Goal: Task Accomplishment & Management: Use online tool/utility

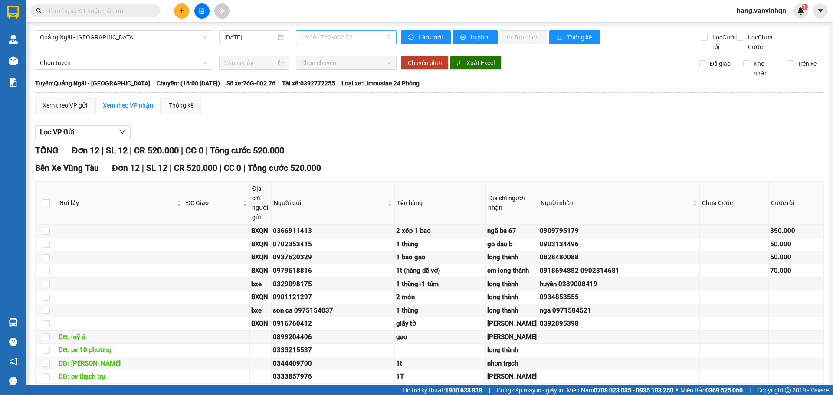
click at [364, 36] on span "16:00 - 76G-002.76" at bounding box center [346, 37] width 90 height 13
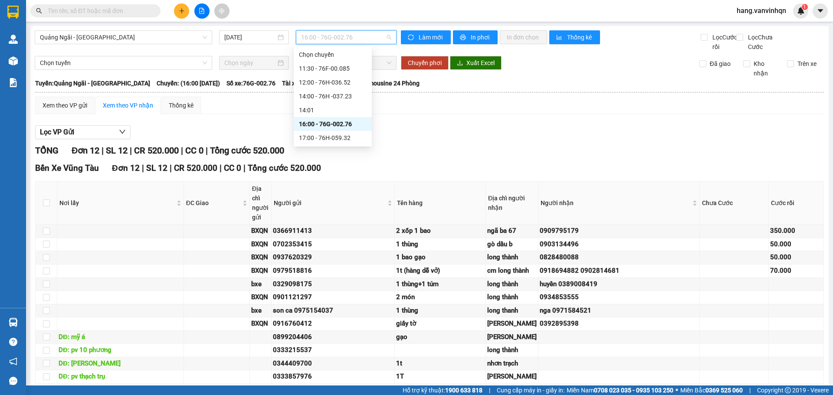
click at [330, 125] on div "16:00 - 76G-002.76" at bounding box center [333, 124] width 68 height 10
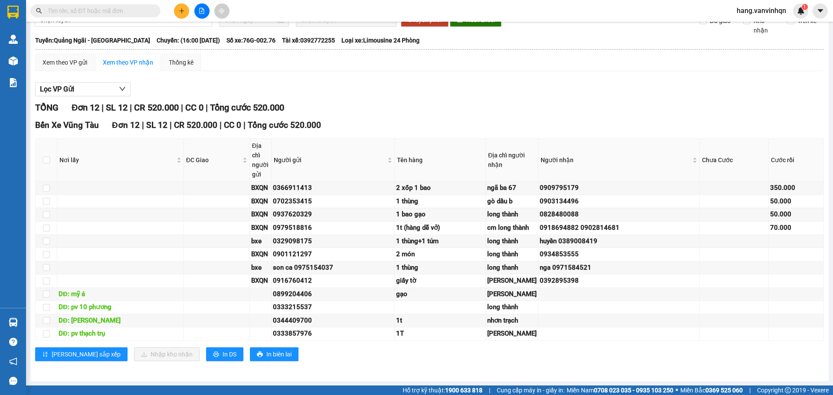
scroll to position [3, 0]
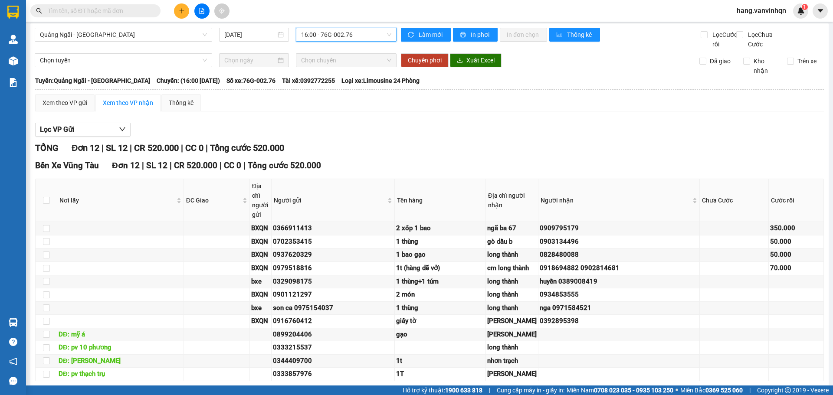
click at [364, 33] on span "16:00 - 76G-002.76" at bounding box center [346, 34] width 90 height 13
click at [66, 111] on div "Xem theo VP gửi" at bounding box center [64, 102] width 59 height 17
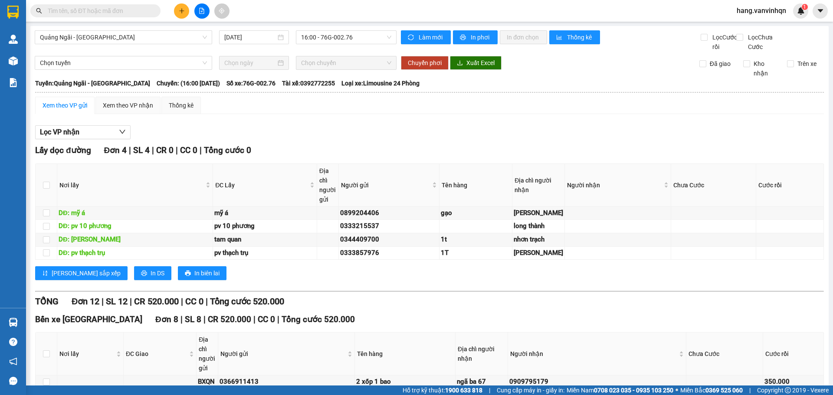
click at [369, 46] on div "Quảng Ngãi - [GEOGRAPHIC_DATA] [DATE] 16:00 - 76G-002.76" at bounding box center [216, 40] width 362 height 21
drag, startPoint x: 331, startPoint y: 49, endPoint x: 155, endPoint y: 5, distance: 180.9
click at [326, 50] on div "Quảng Ngãi - [GEOGRAPHIC_DATA] [DATE] 16:00 - 76G-002.76" at bounding box center [216, 40] width 362 height 21
drag, startPoint x: 361, startPoint y: 40, endPoint x: 332, endPoint y: 106, distance: 72.1
click at [360, 41] on span "16:00 - 76G-002.76" at bounding box center [346, 37] width 90 height 13
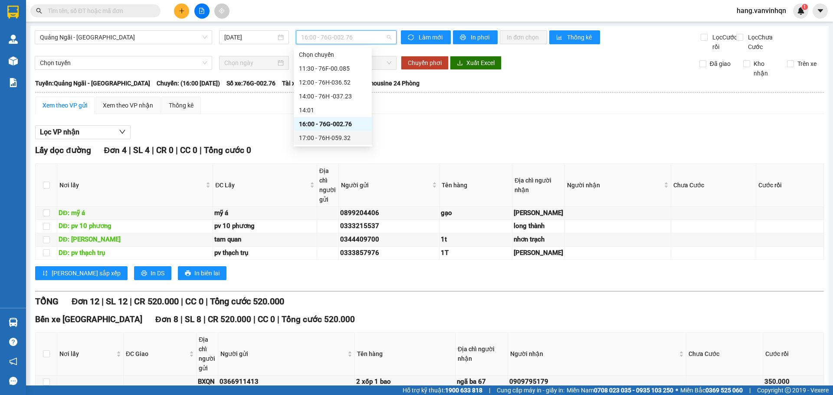
click at [330, 138] on div "17:00 - 76H-059.32" at bounding box center [333, 138] width 68 height 10
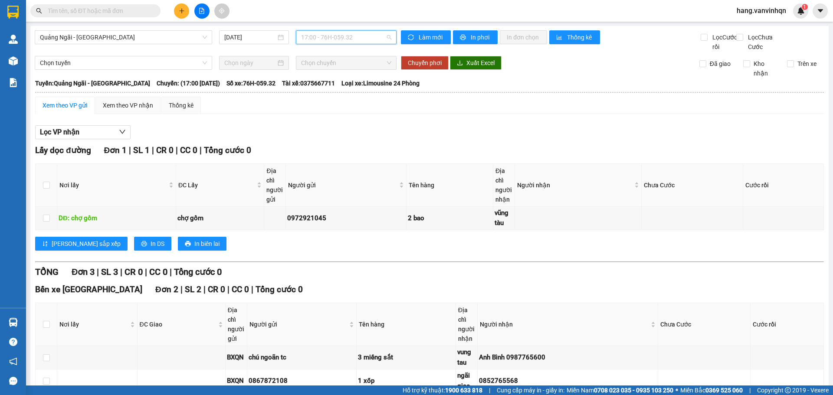
click at [374, 35] on span "17:00 - 76H-059.32" at bounding box center [346, 37] width 90 height 13
click at [347, 138] on div "17:00 - 76H-059.32" at bounding box center [333, 138] width 68 height 10
click at [378, 46] on div "Quảng Ngãi - [GEOGRAPHIC_DATA] [DATE] 17:00 - 76H-059.32" at bounding box center [216, 40] width 362 height 21
click at [375, 40] on span "17:00 - 76H-059.32" at bounding box center [346, 37] width 90 height 13
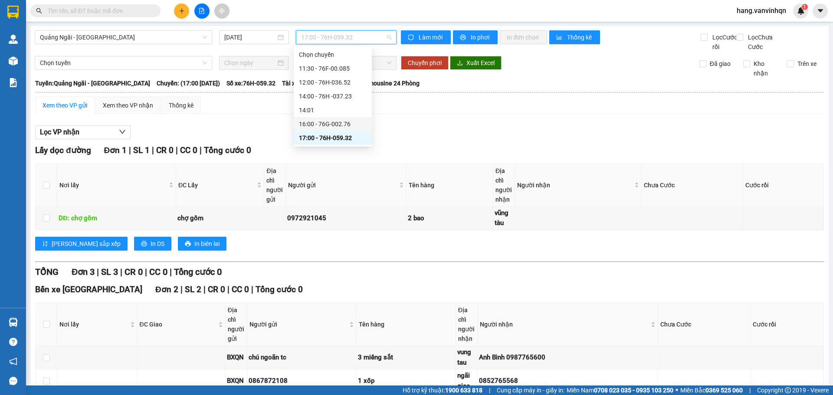
click at [331, 127] on div "16:00 - 76G-002.76" at bounding box center [333, 124] width 68 height 10
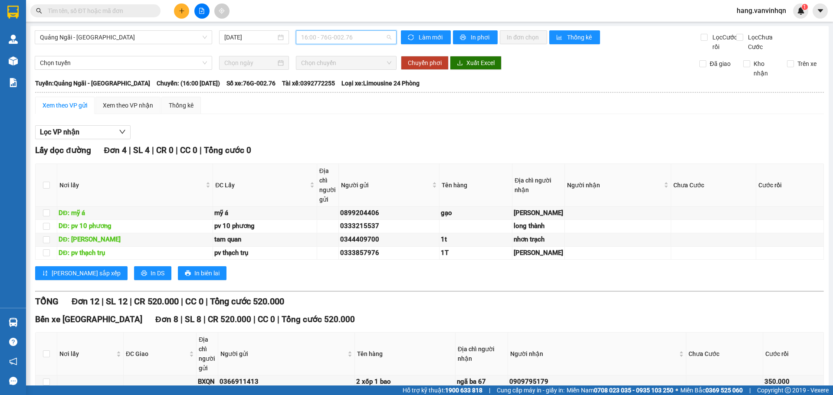
click at [352, 38] on span "16:00 - 76G-002.76" at bounding box center [346, 37] width 90 height 13
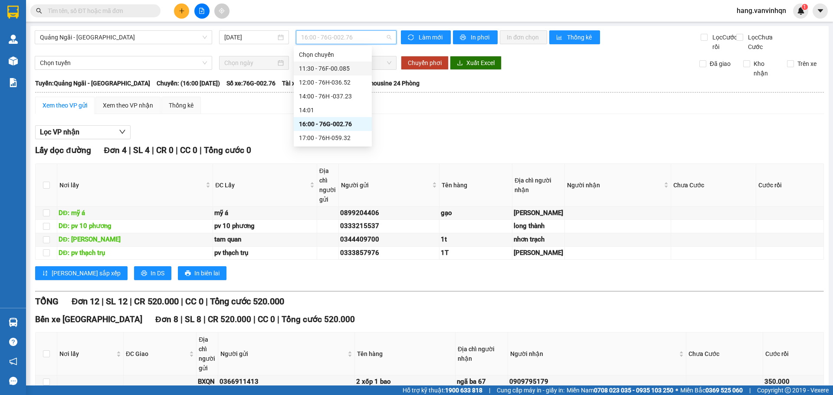
drag, startPoint x: 341, startPoint y: 82, endPoint x: 168, endPoint y: 11, distance: 186.7
click at [168, 11] on body "Kết quả tìm kiếm ( 0 ) Bộ lọc No Data hang.vanvinhqn 1 Quản [PERSON_NAME] lý kh…" at bounding box center [416, 197] width 833 height 395
click at [251, 40] on input "[DATE]" at bounding box center [250, 38] width 52 height 10
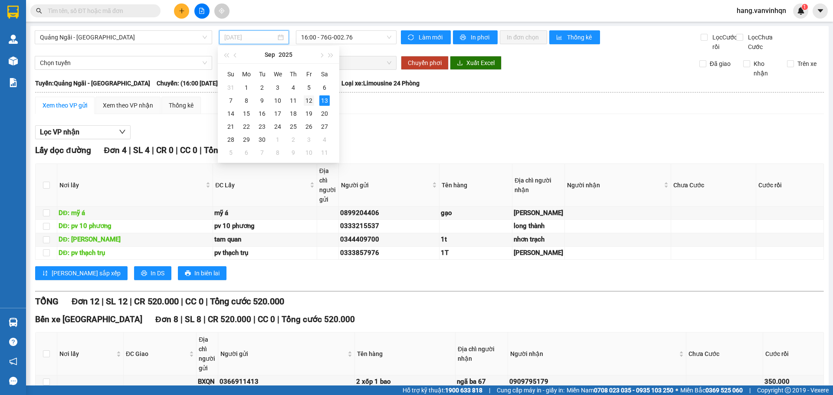
click at [306, 99] on div "12" at bounding box center [309, 100] width 10 height 10
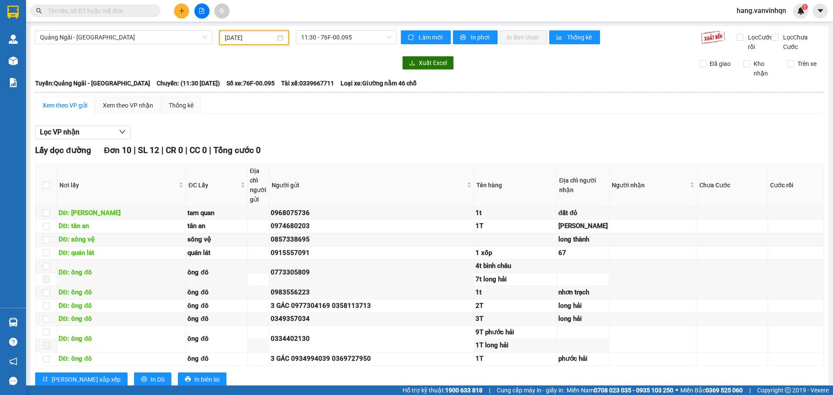
click at [340, 44] on div "11:30 - 76F-00.095" at bounding box center [346, 37] width 108 height 15
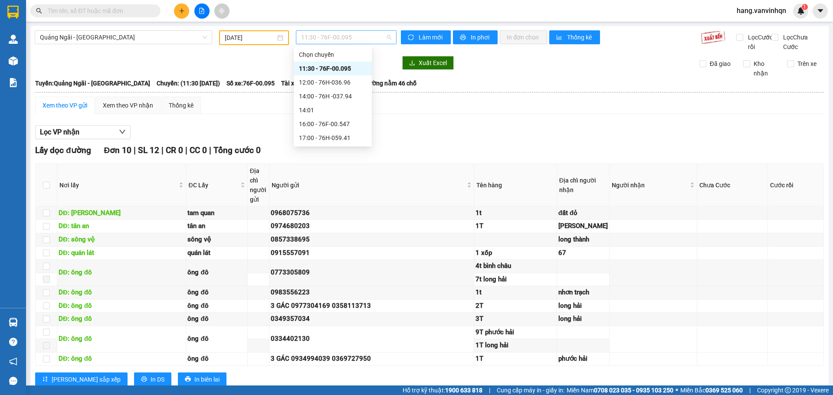
click at [346, 37] on span "11:30 - 76F-00.095" at bounding box center [346, 37] width 90 height 13
click at [331, 85] on div "12:00 - 76H-036.96" at bounding box center [333, 83] width 68 height 10
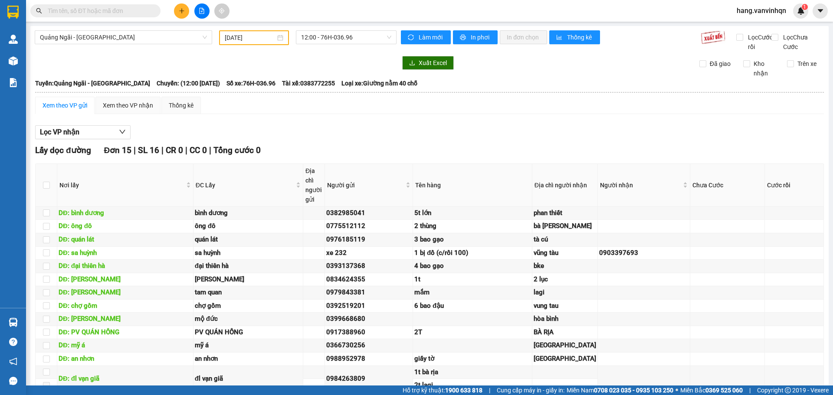
click at [342, 52] on div "Quảng Ngãi - [GEOGRAPHIC_DATA] [DATE] 12:00 - 76H-036.96" at bounding box center [216, 40] width 362 height 21
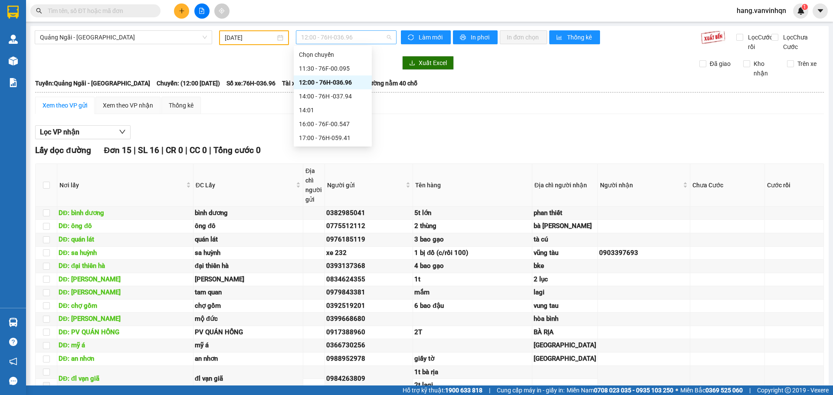
click at [364, 40] on span "12:00 - 76H-036.96" at bounding box center [346, 37] width 90 height 13
drag, startPoint x: 342, startPoint y: 80, endPoint x: 403, endPoint y: 80, distance: 60.7
click at [342, 81] on div "12:00 - 76H-036.96" at bounding box center [333, 83] width 68 height 10
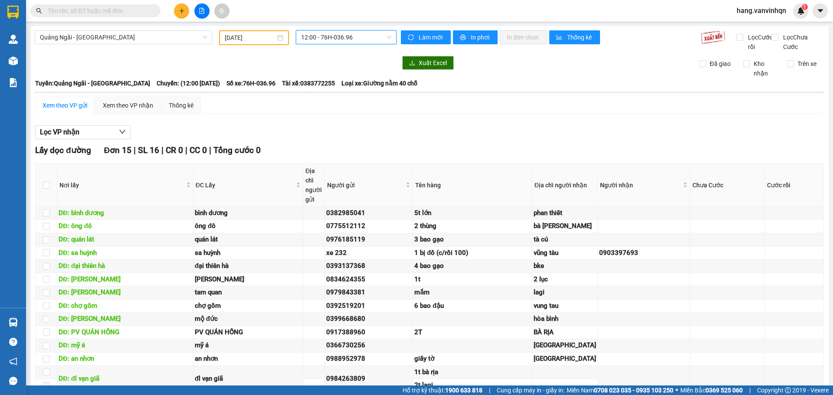
drag, startPoint x: 363, startPoint y: 35, endPoint x: 344, endPoint y: 51, distance: 24.9
click at [360, 36] on span "12:00 - 76H-036.96" at bounding box center [346, 37] width 90 height 13
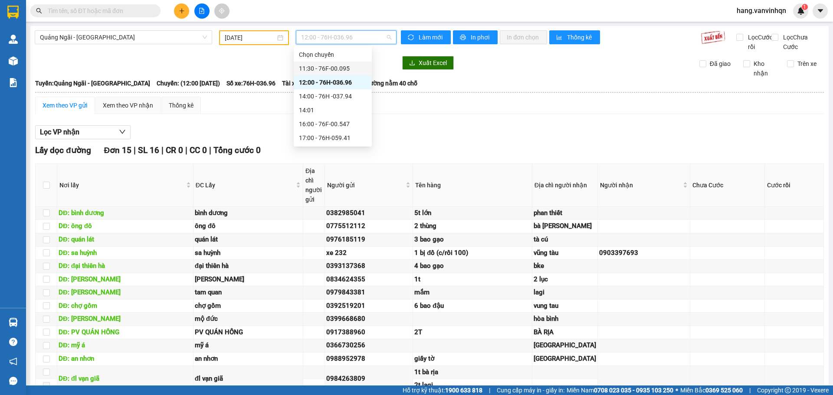
drag, startPoint x: 336, startPoint y: 95, endPoint x: 273, endPoint y: 49, distance: 77.9
click at [275, 52] on body "Kết quả tìm kiếm ( 0 ) Bộ lọc No Data hang.vanvinhqn 1 Quản [PERSON_NAME] lý kh…" at bounding box center [416, 197] width 833 height 395
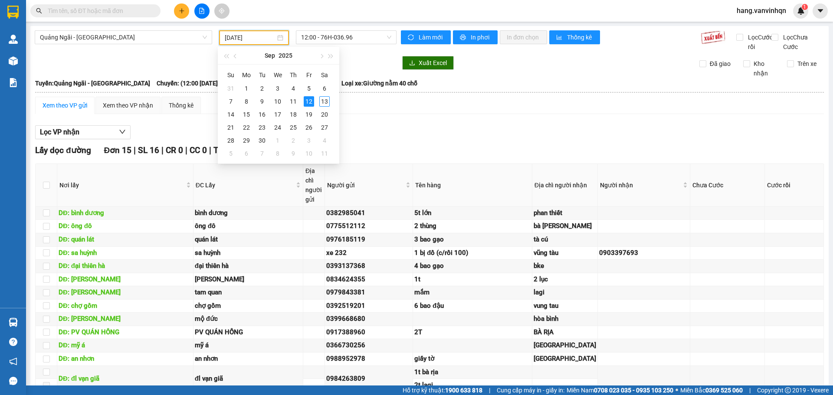
click at [262, 38] on input "[DATE]" at bounding box center [250, 38] width 51 height 10
click at [325, 100] on div "13" at bounding box center [324, 101] width 10 height 10
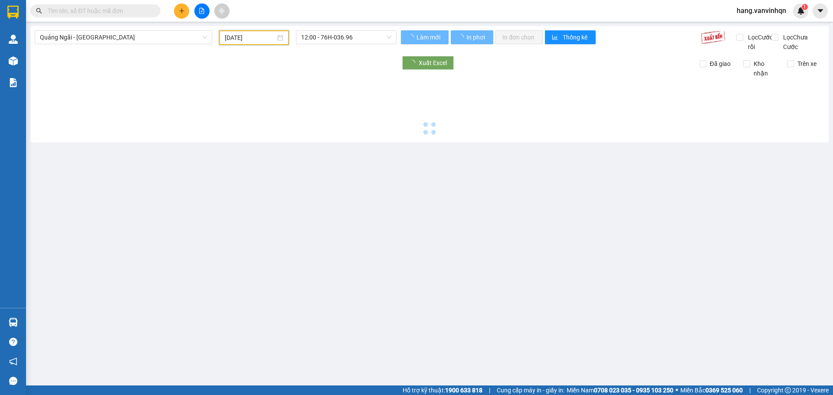
type input "[DATE]"
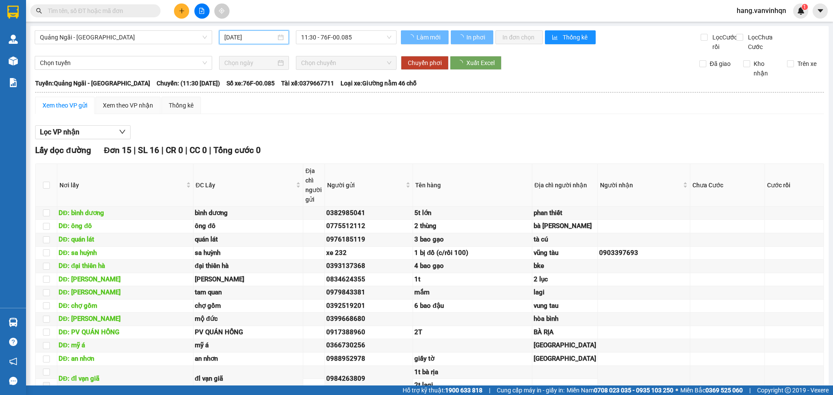
click at [350, 26] on main "Quảng Ngãi - [GEOGRAPHIC_DATA] [DATE] 11:30 - 76F-00.085 Làm mới In phơi In đơn…" at bounding box center [416, 193] width 833 height 386
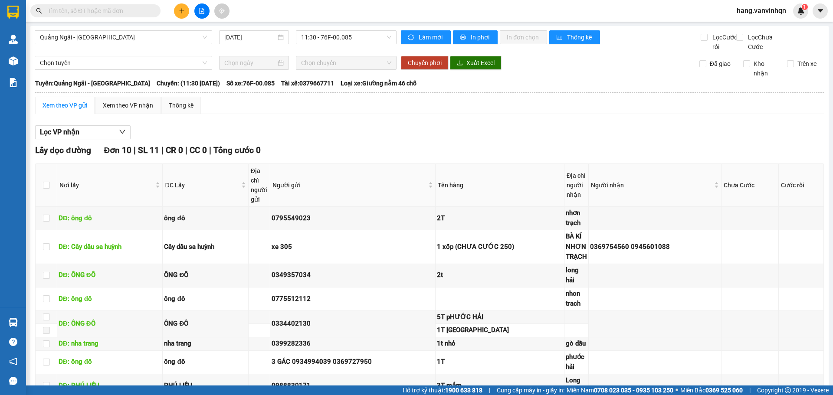
drag, startPoint x: 354, startPoint y: 32, endPoint x: 351, endPoint y: 49, distance: 17.2
click at [354, 31] on span "11:30 - 76F-00.085" at bounding box center [346, 37] width 90 height 13
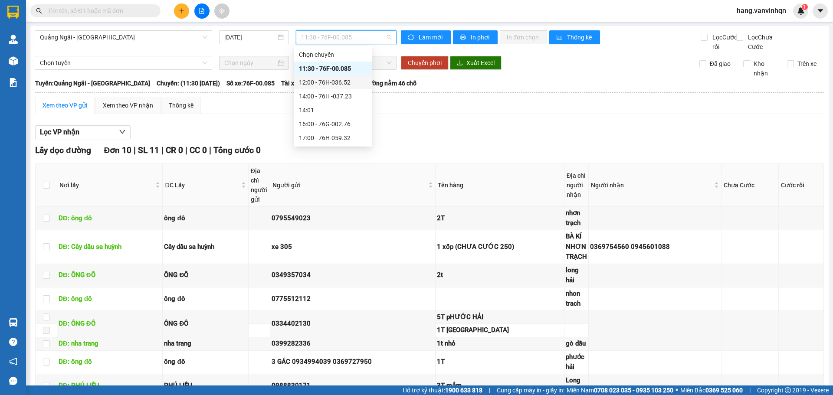
click at [350, 80] on div "12:00 - 76H-036.52" at bounding box center [333, 83] width 68 height 10
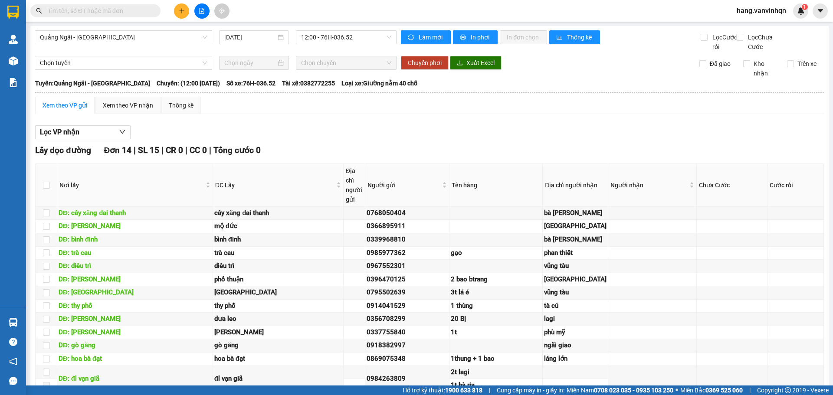
click at [368, 46] on div "Quảng Ngãi - [GEOGRAPHIC_DATA] [DATE] 12:00 - 76H-036.52" at bounding box center [216, 40] width 362 height 21
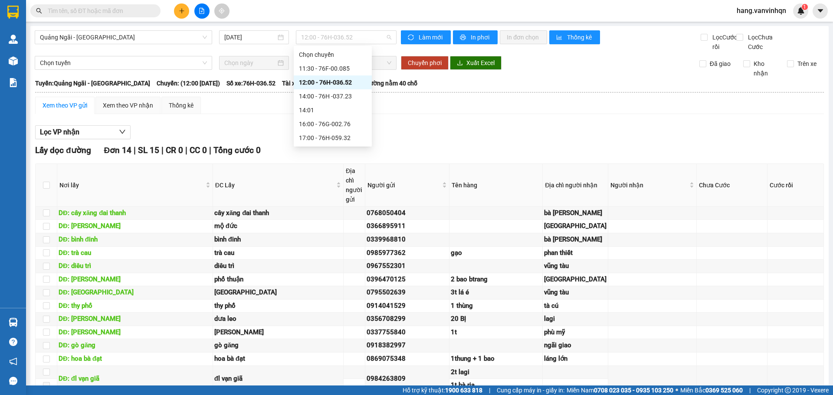
drag, startPoint x: 365, startPoint y: 37, endPoint x: 355, endPoint y: 101, distance: 64.5
click at [360, 59] on body "Kết quả tìm kiếm ( 0 ) Bộ lọc No Data hang.vanvinhqn 1 Quản [PERSON_NAME] lý kh…" at bounding box center [416, 197] width 833 height 395
click at [354, 94] on div "14:00 - 76H -037.23" at bounding box center [333, 97] width 68 height 10
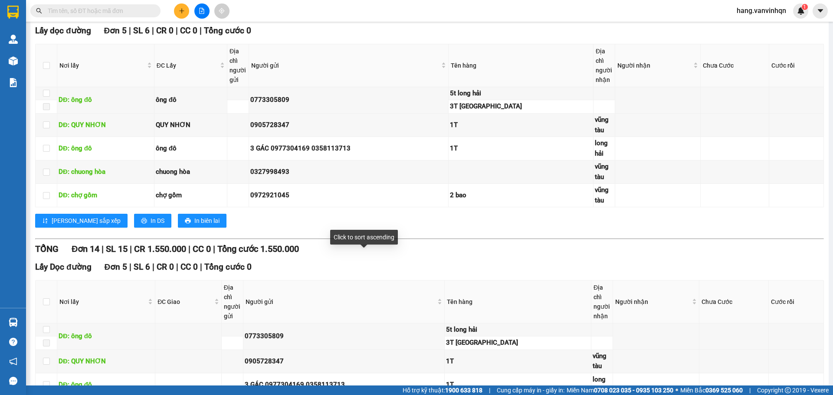
scroll to position [87, 0]
